Goal: Task Accomplishment & Management: Use online tool/utility

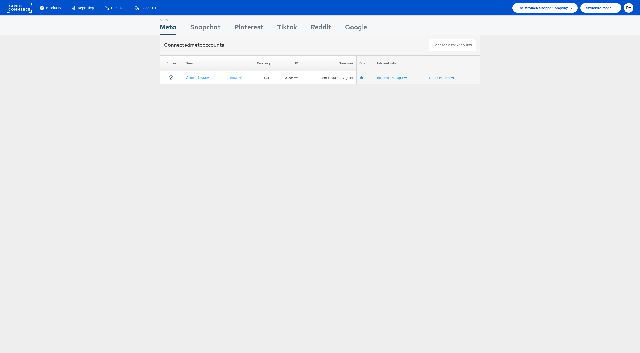
click at [527, 10] on span "The Vitamin Shoppe Company" at bounding box center [543, 8] width 50 height 6
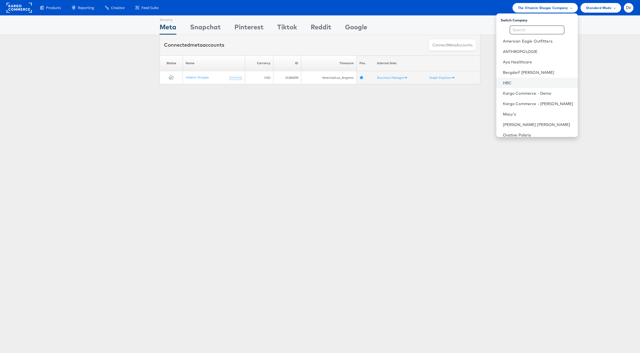
click at [528, 81] on link "HBC" at bounding box center [538, 82] width 70 height 5
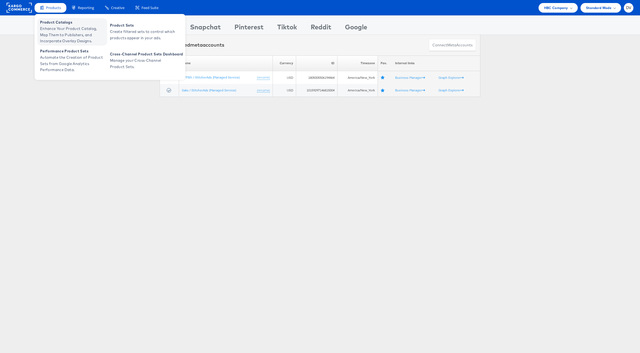
click at [61, 23] on span "Product Catalogs" at bounding box center [73, 22] width 66 height 6
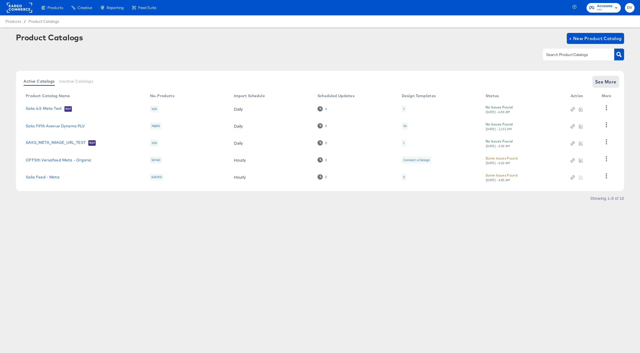
click at [597, 83] on span "See More" at bounding box center [605, 82] width 21 height 8
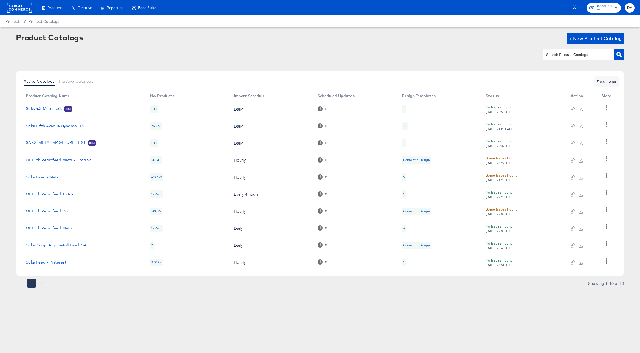
click at [58, 262] on link "Saks Feed - Pinterest" at bounding box center [46, 262] width 41 height 4
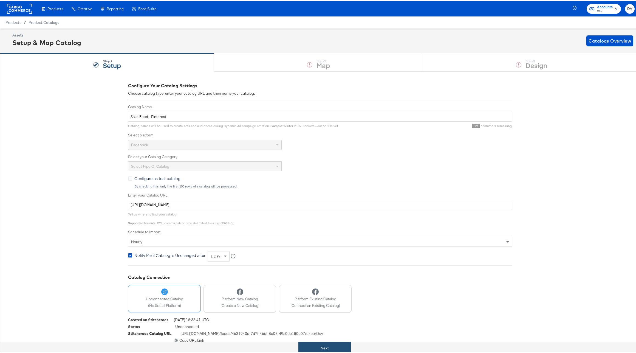
click at [330, 346] on button "Next" at bounding box center [324, 347] width 52 height 12
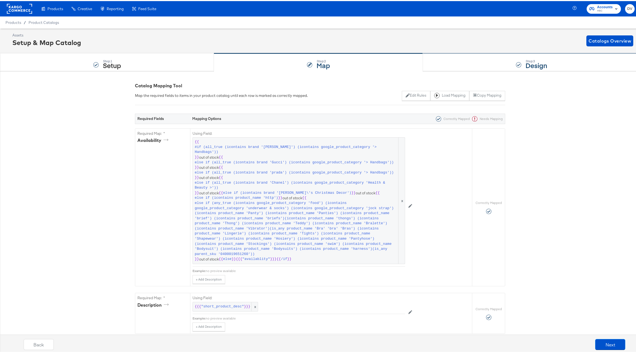
click at [469, 60] on div "Step: 3 Design" at bounding box center [531, 61] width 217 height 18
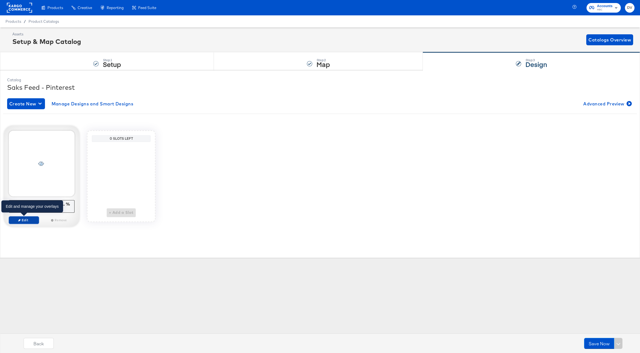
click at [33, 220] on span "Edit" at bounding box center [23, 220] width 25 height 4
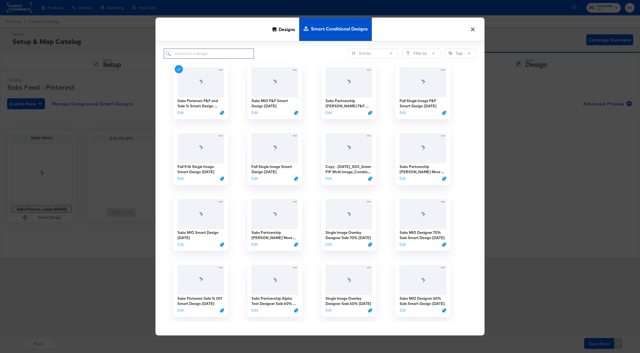
click at [203, 52] on input "search" at bounding box center [209, 54] width 90 height 10
click at [278, 31] on div "Designs" at bounding box center [284, 29] width 31 height 23
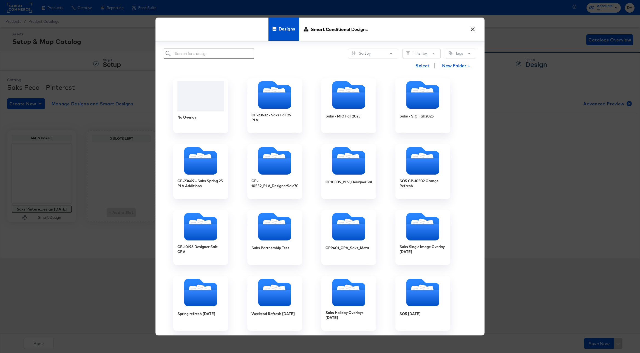
click at [234, 49] on input "search" at bounding box center [209, 54] width 90 height 10
paste input "Saks Pinterest BAU 4.2.25"
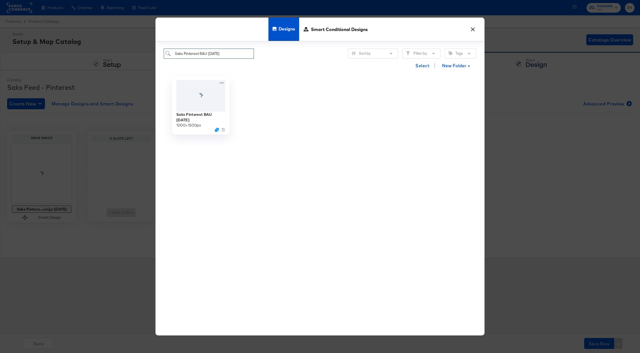
type input "Saks Pinterest BAU 4.2.25"
click at [198, 122] on div "1000 × 1500 px" at bounding box center [188, 124] width 25 height 5
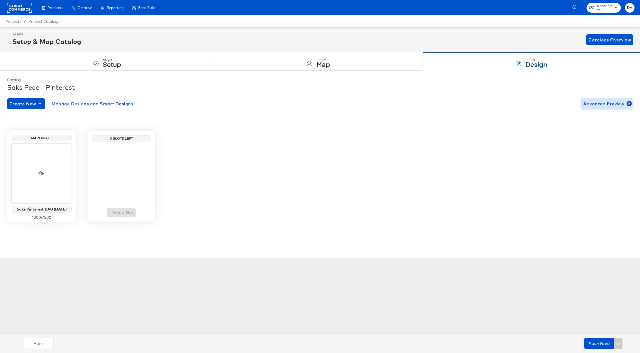
click at [620, 100] on span "Advanced Preview" at bounding box center [606, 104] width 47 height 8
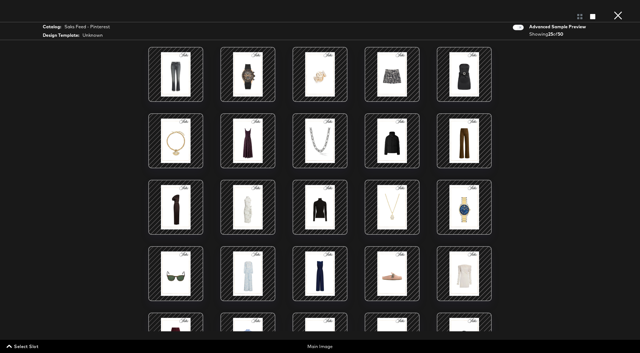
click at [619, 11] on button "×" at bounding box center [618, 5] width 11 height 11
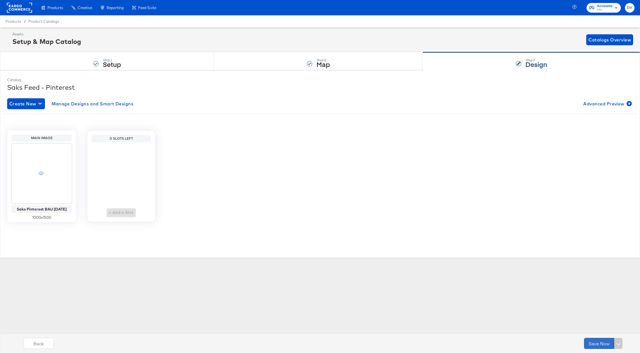
click at [594, 346] on button "Save Now" at bounding box center [599, 343] width 30 height 11
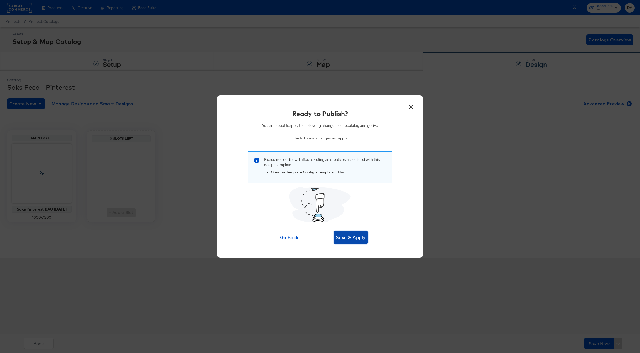
click at [344, 234] on span "Save & Apply" at bounding box center [351, 237] width 30 height 8
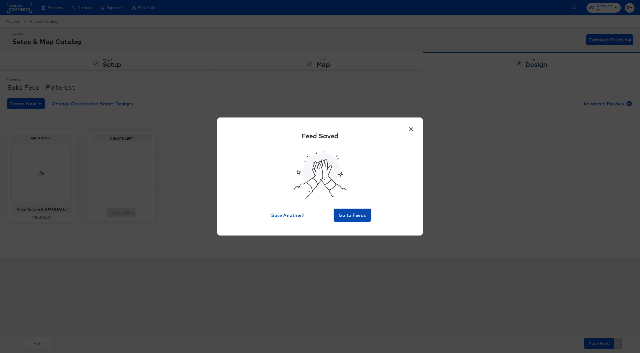
click at [345, 220] on button "Go to Feeds" at bounding box center [352, 214] width 37 height 13
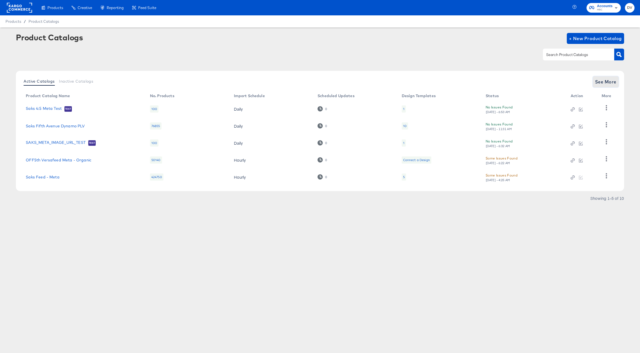
click at [614, 85] on span "See More" at bounding box center [605, 82] width 21 height 8
